Goal: Task Accomplishment & Management: Manage account settings

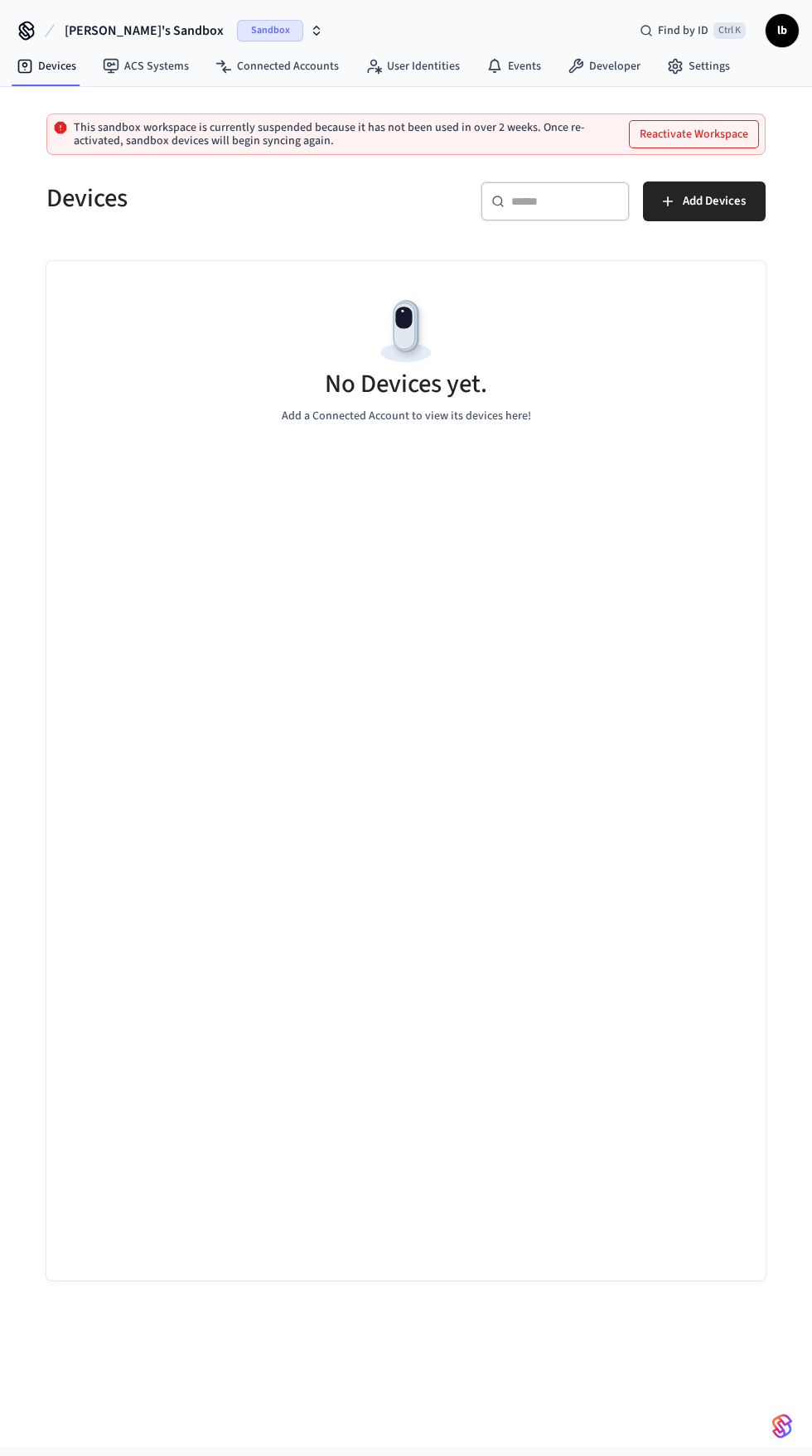
click at [237, 23] on span "Sandbox" at bounding box center [269, 30] width 66 height 21
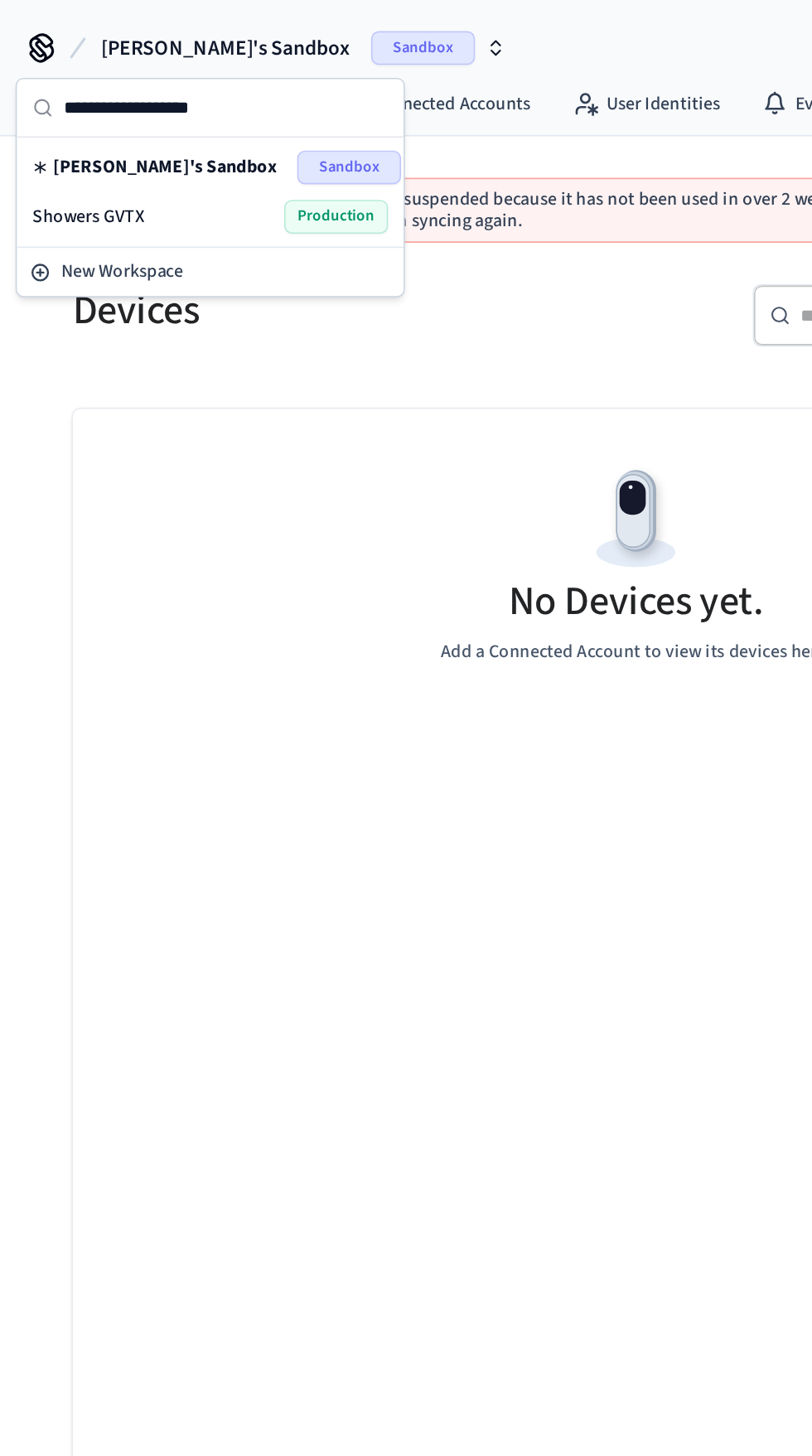
click at [93, 134] on div "Showers GVTX Production" at bounding box center [134, 138] width 227 height 21
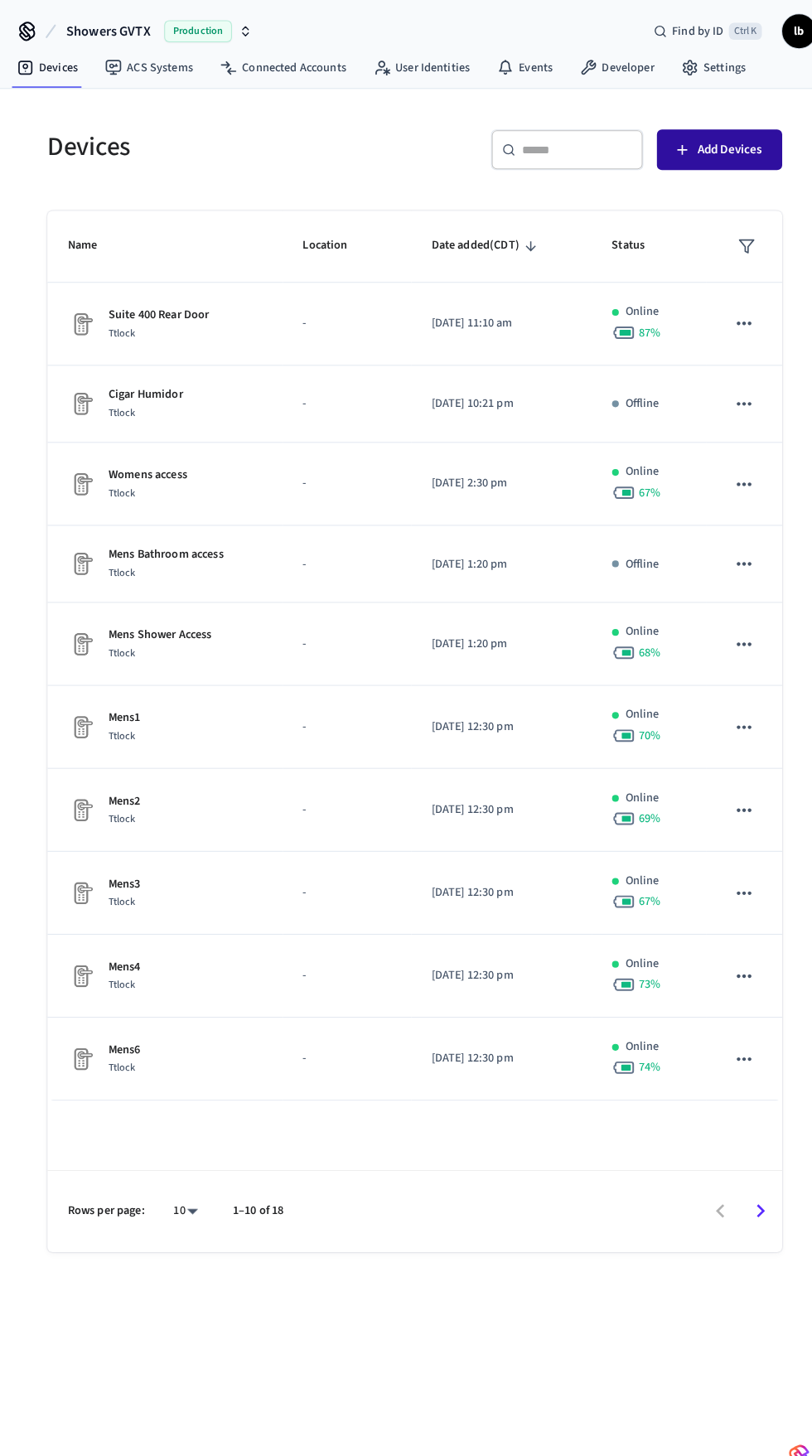
click at [698, 163] on button "Add Devices" at bounding box center [704, 147] width 123 height 39
click at [752, 1198] on icon "Go to next page" at bounding box center [744, 1185] width 26 height 26
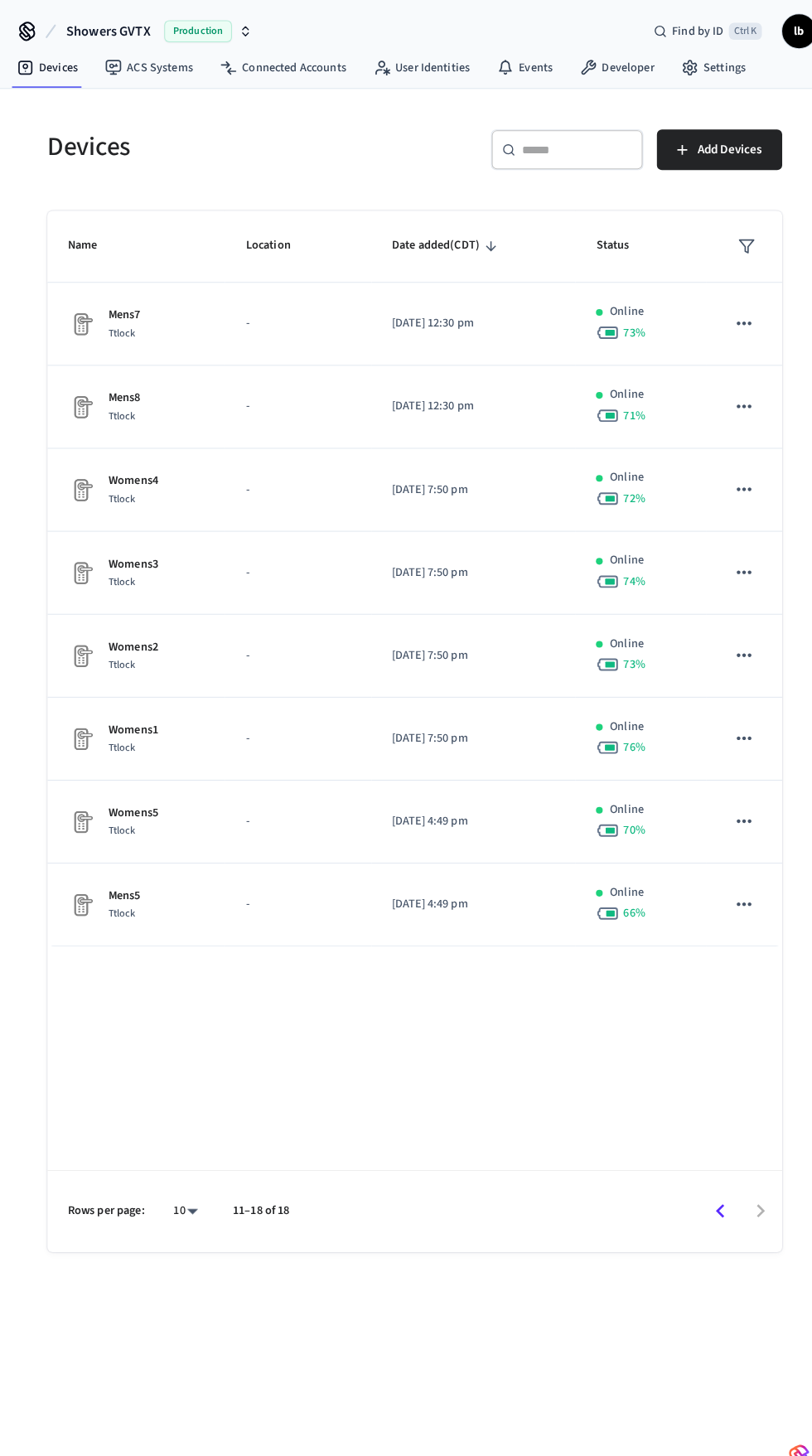
click at [701, 1198] on icon "Go to previous page" at bounding box center [705, 1185] width 26 height 26
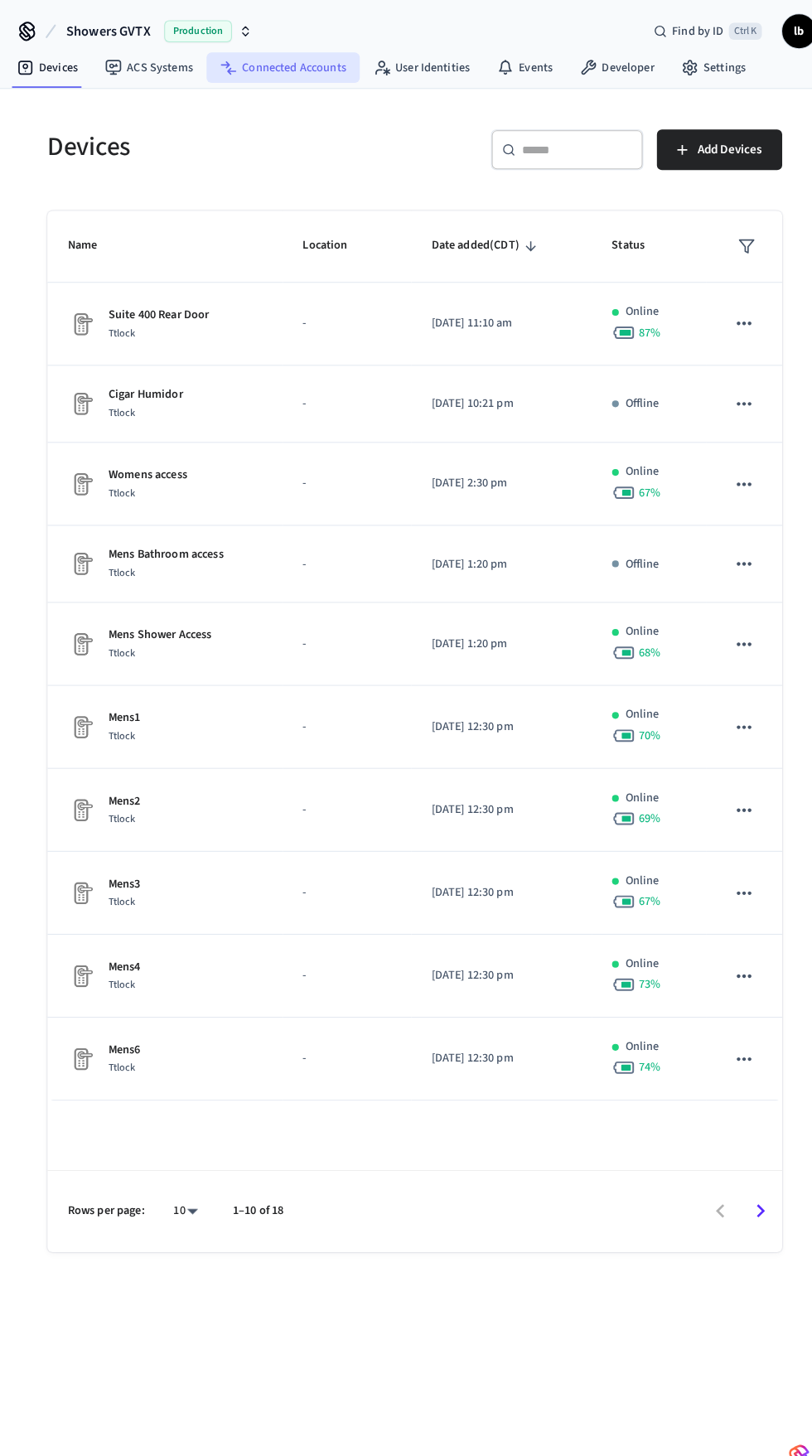
click at [297, 61] on link "Connected Accounts" at bounding box center [277, 66] width 150 height 30
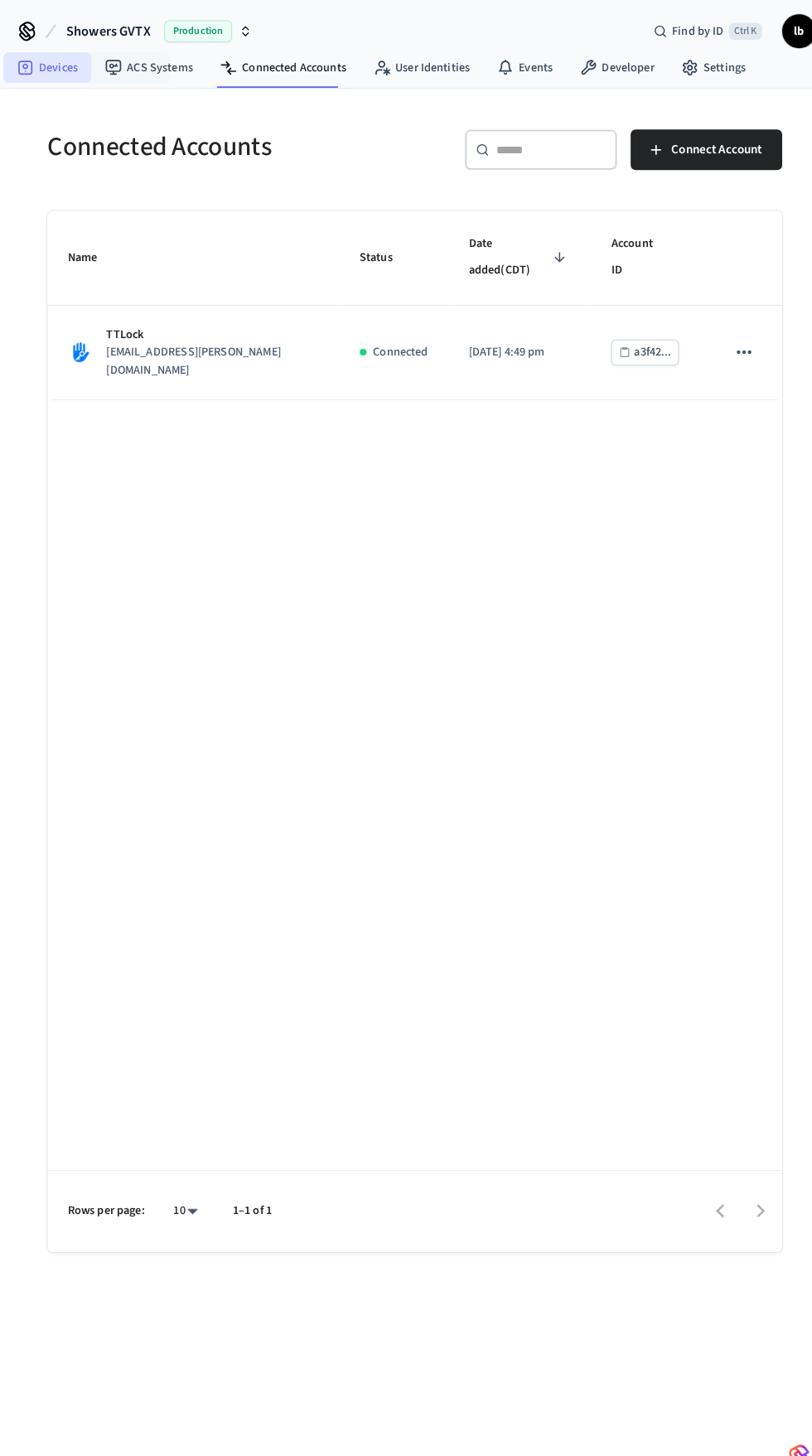
click at [57, 71] on link "Devices" at bounding box center [46, 66] width 86 height 30
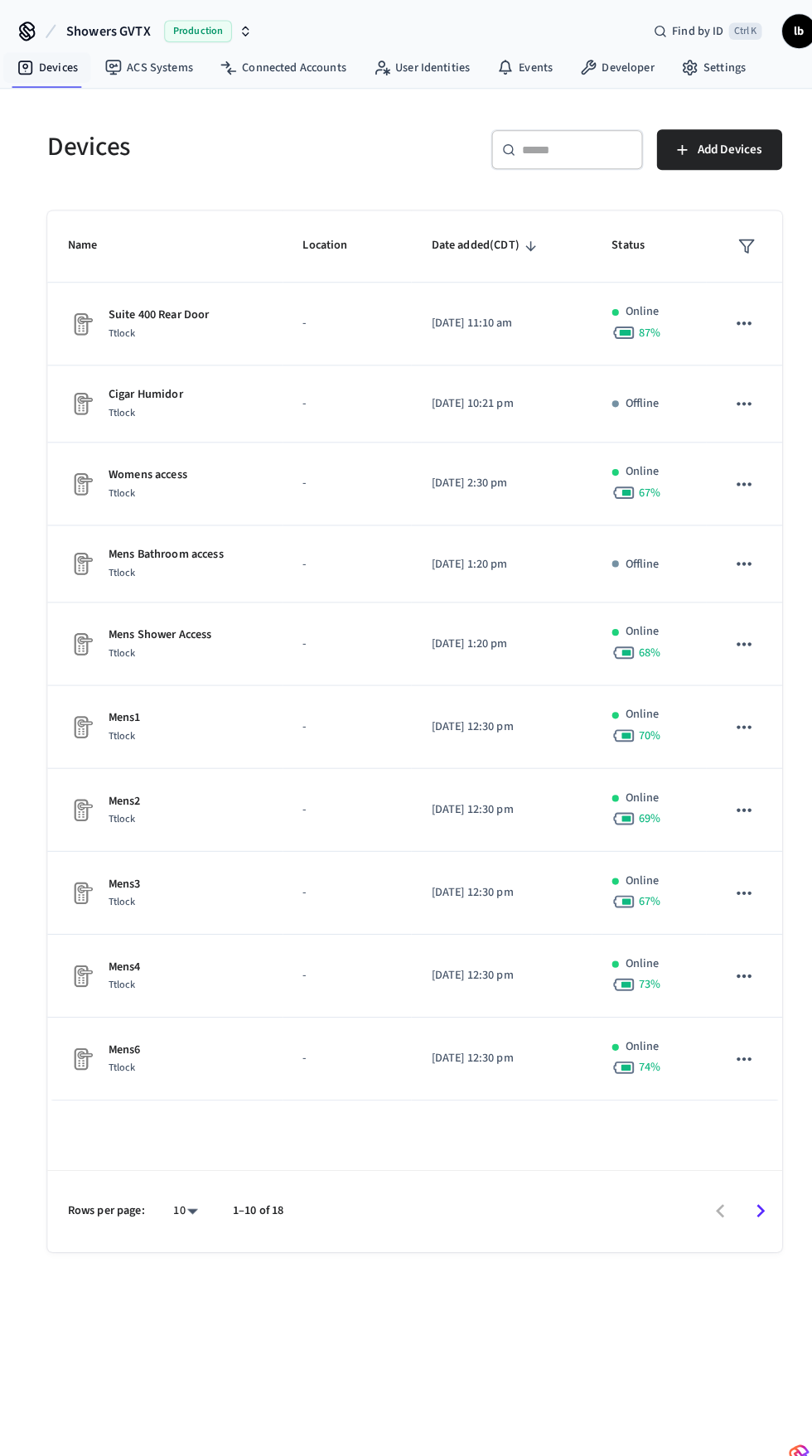
click at [744, 1198] on icon "Go to next page" at bounding box center [744, 1185] width 26 height 26
click at [553, 147] on input "text" at bounding box center [565, 146] width 108 height 16
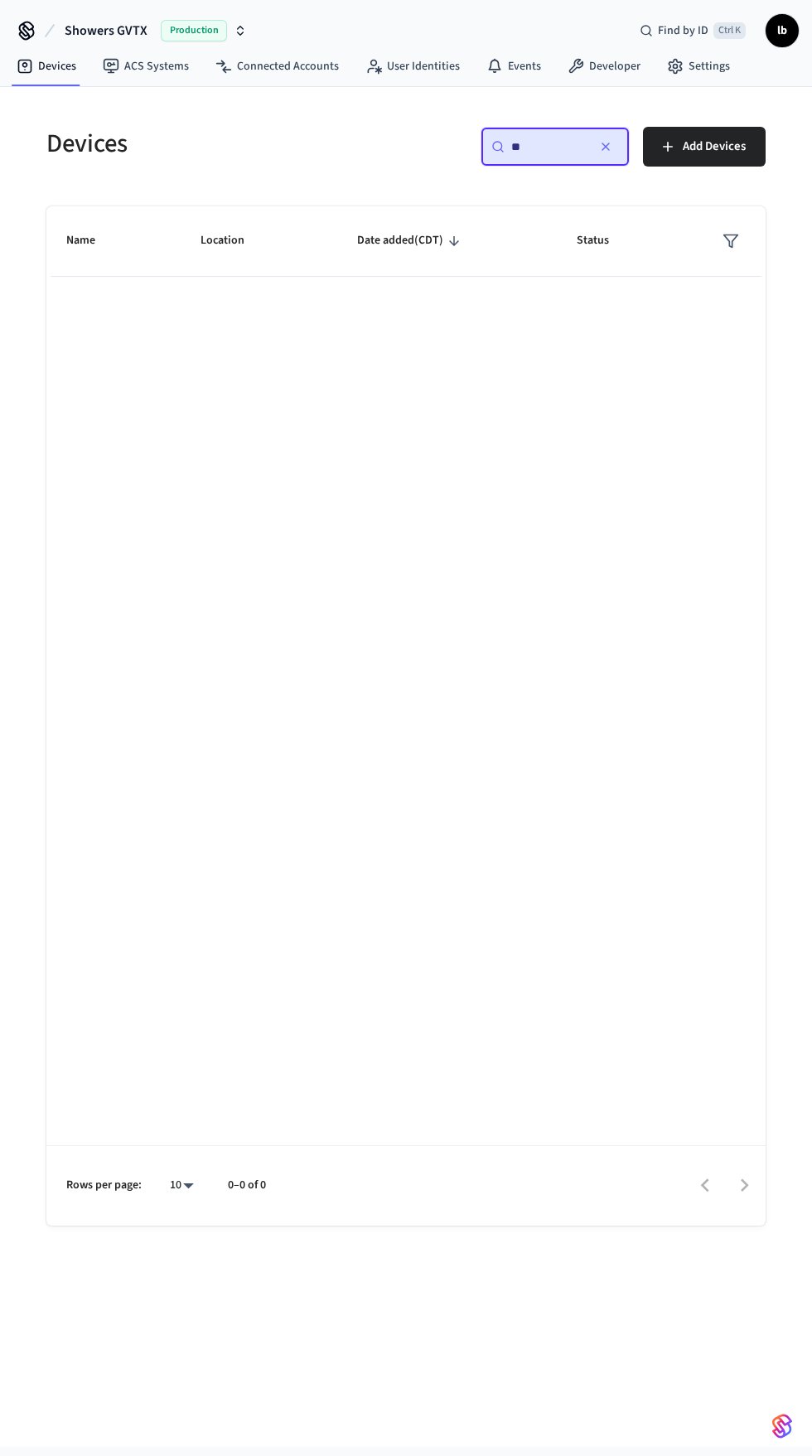
type input "**"
click at [604, 147] on icon "button" at bounding box center [605, 147] width 7 height 7
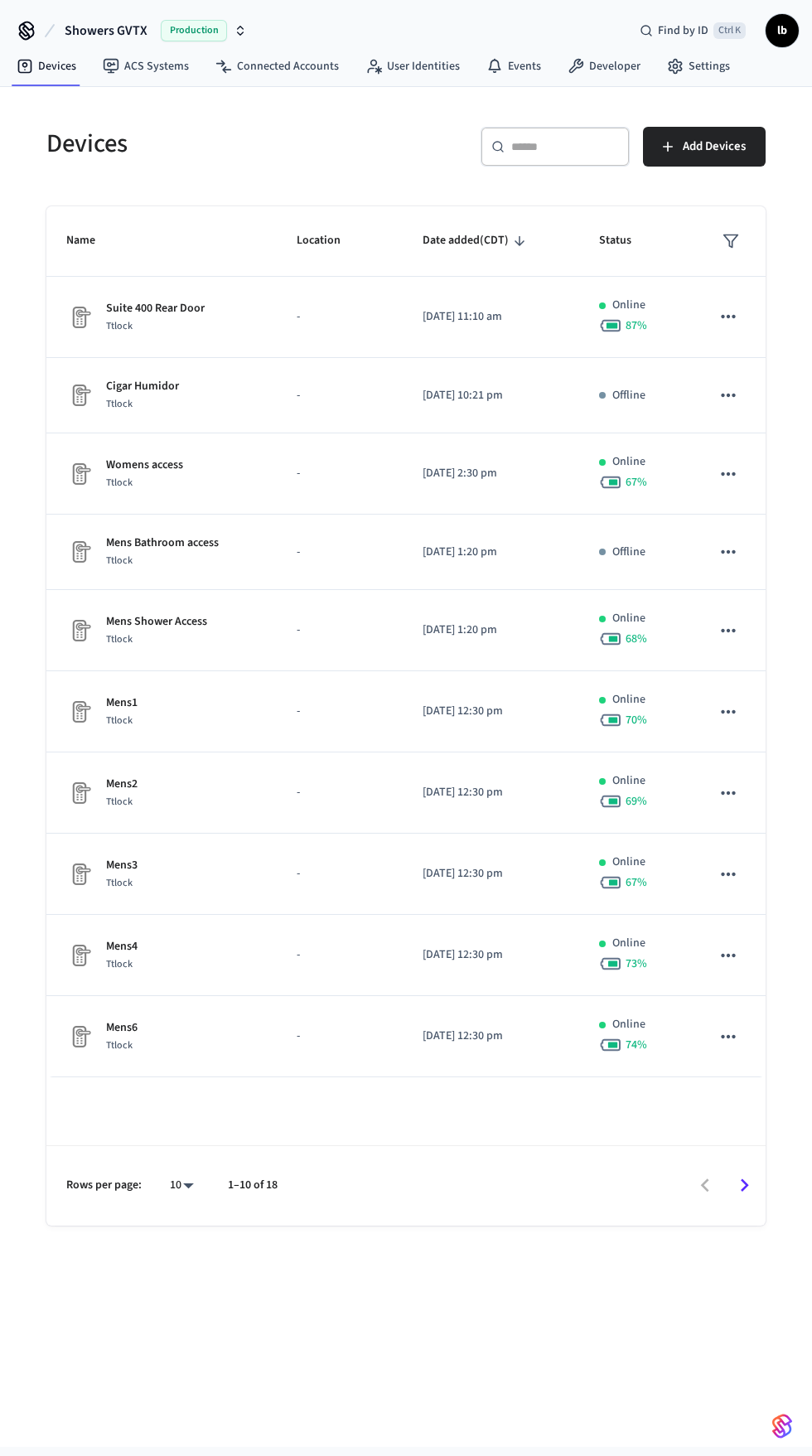
click at [749, 1198] on icon "Go to next page" at bounding box center [744, 1185] width 26 height 26
